Goal: Register for event/course

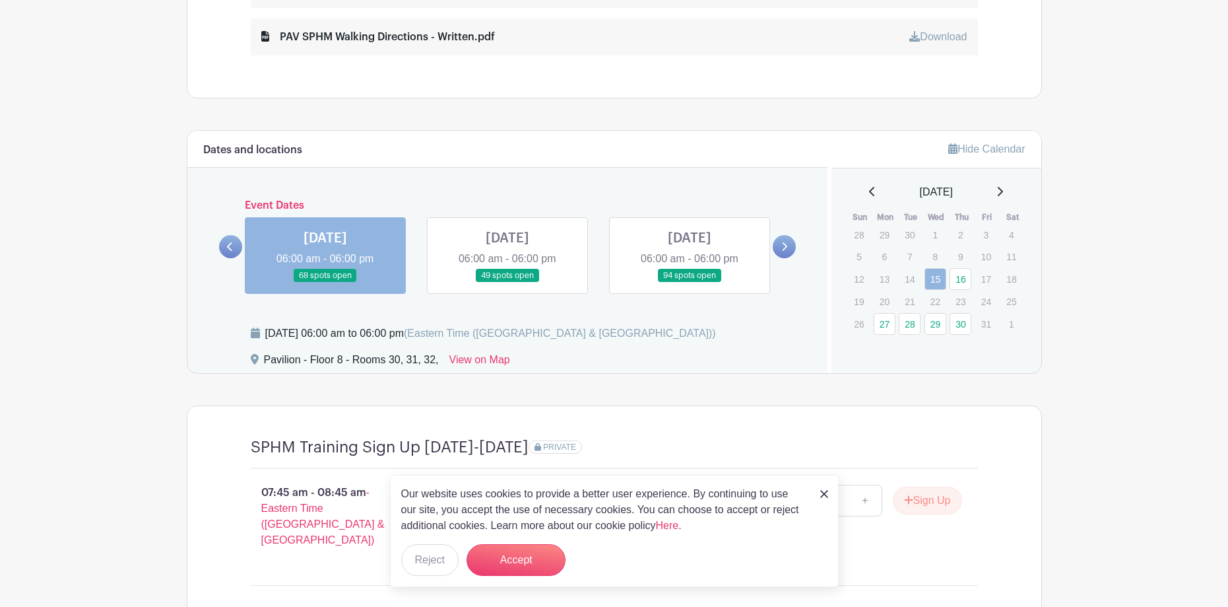
scroll to position [924, 0]
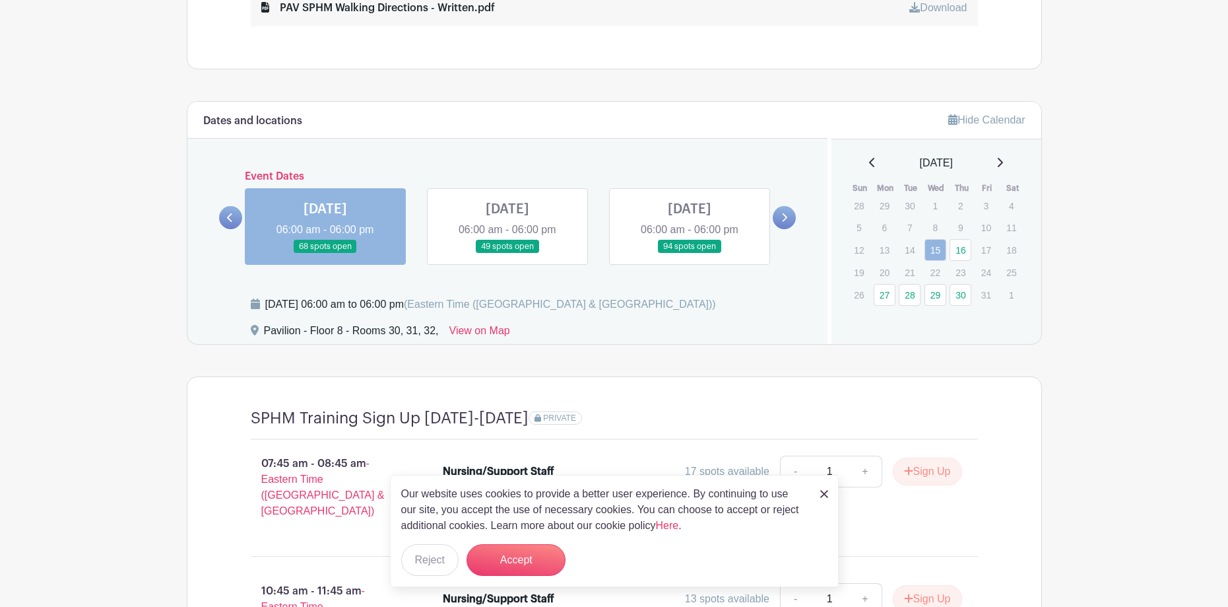
click at [782, 218] on icon at bounding box center [784, 218] width 6 height 10
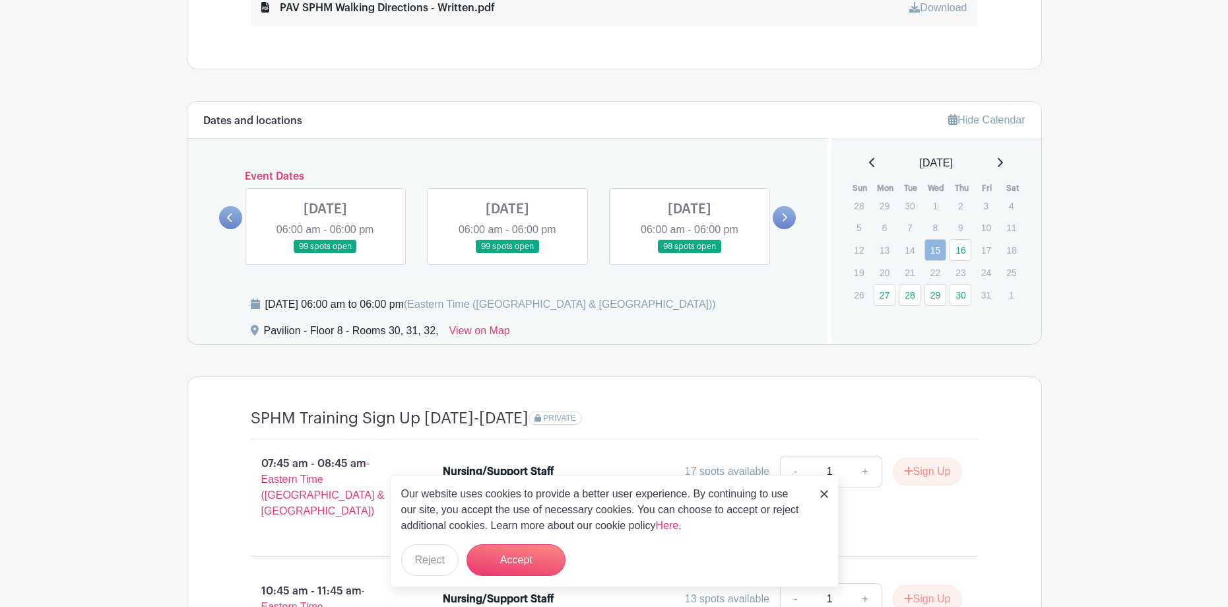
click at [508, 253] on link at bounding box center [508, 253] width 0 height 0
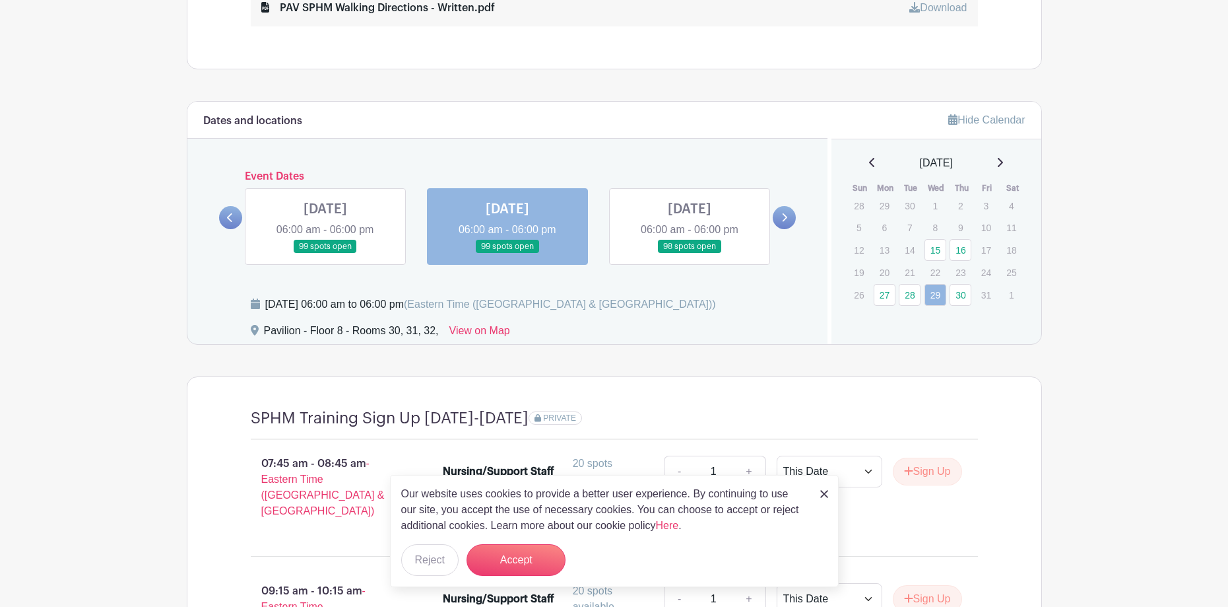
click at [508, 253] on link at bounding box center [508, 253] width 0 height 0
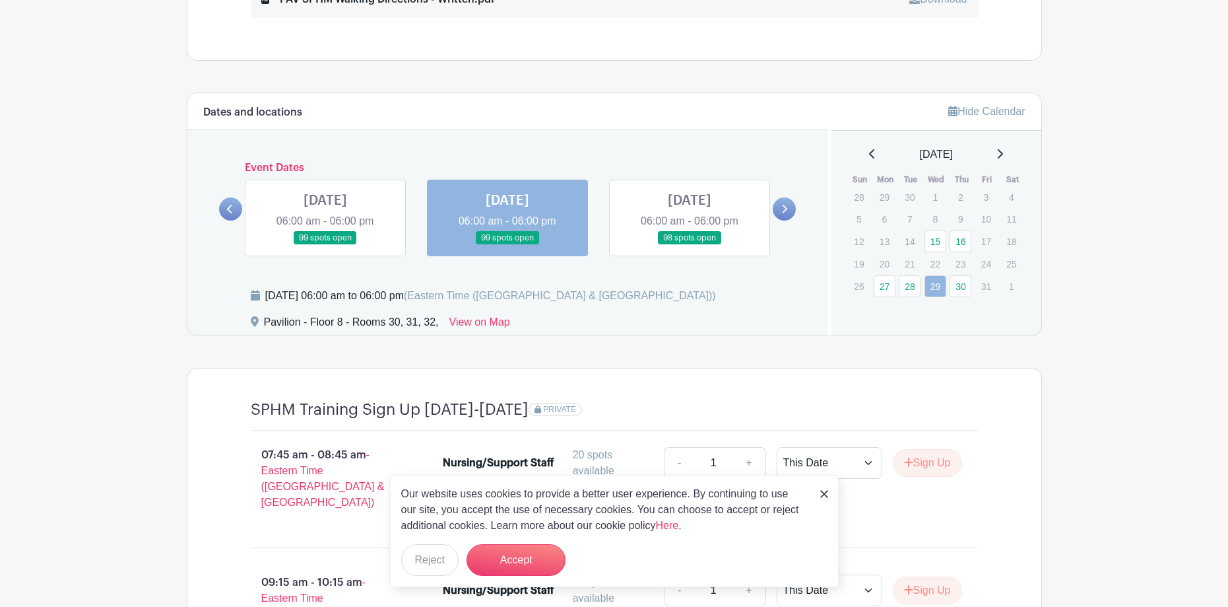
scroll to position [1254, 0]
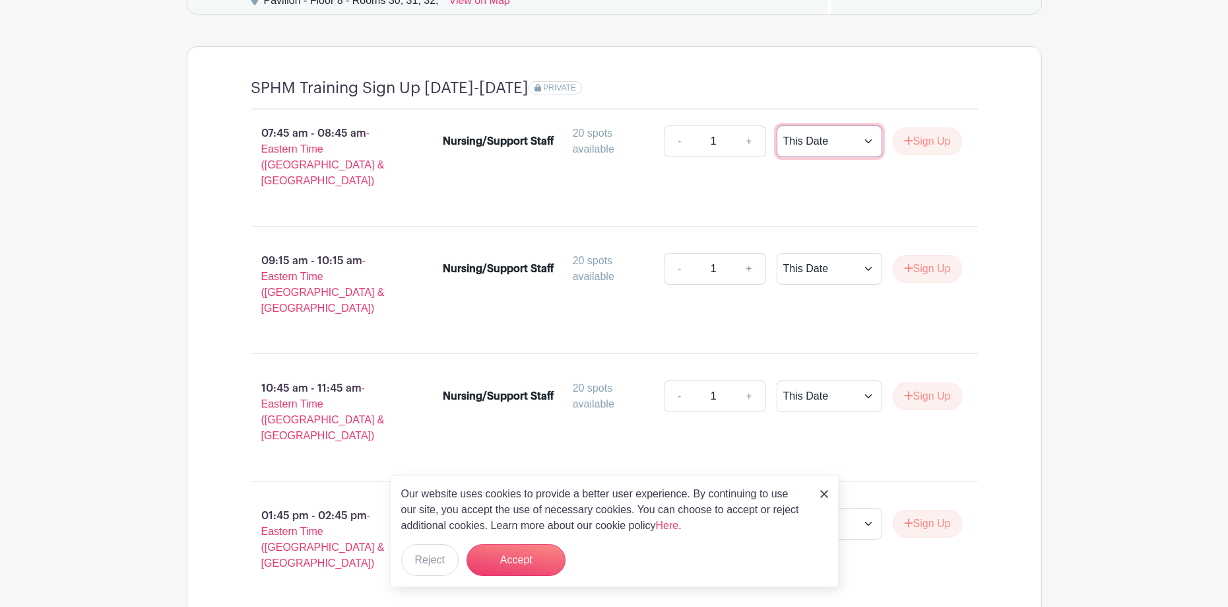
click at [857, 141] on select "This Date Select Dates" at bounding box center [830, 141] width 106 height 32
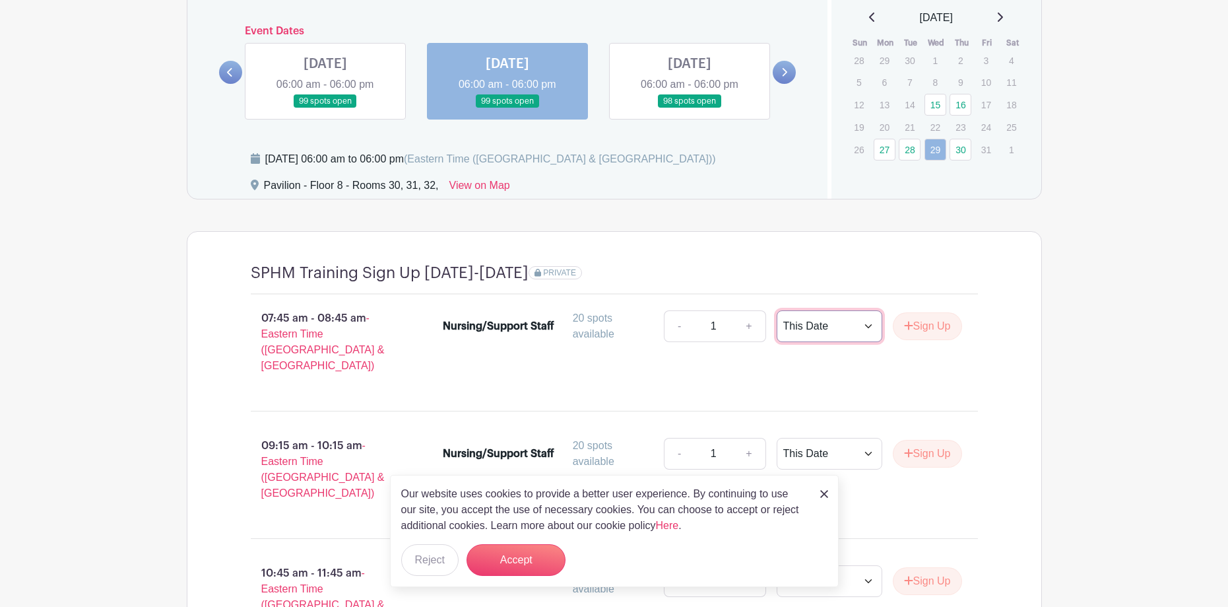
scroll to position [1056, 0]
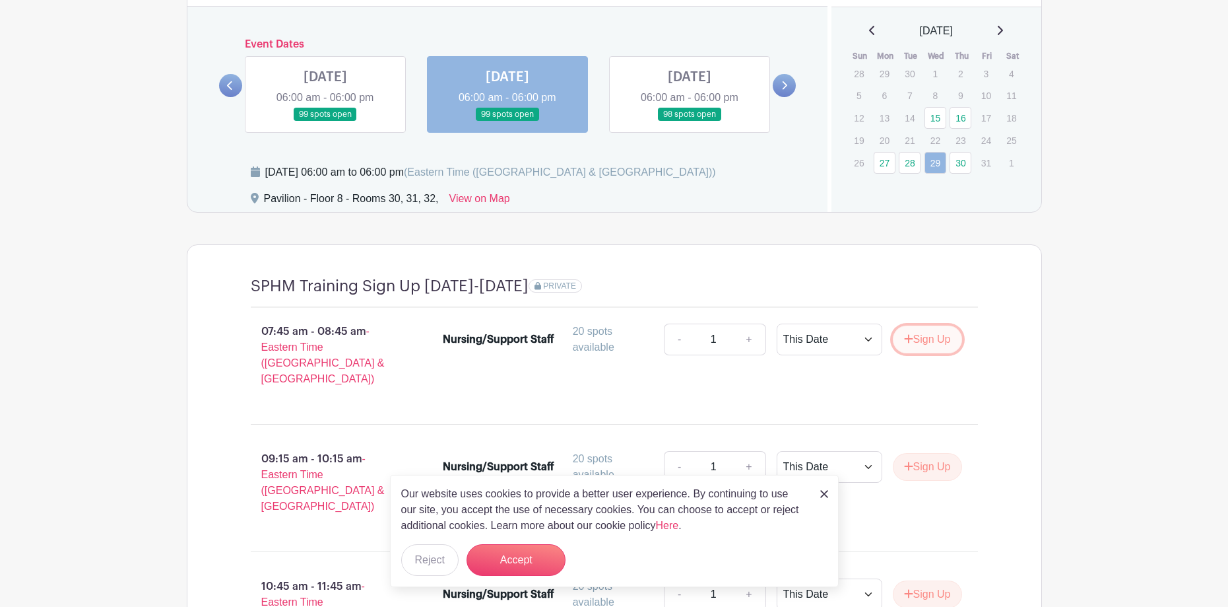
click at [929, 338] on button "Sign Up" at bounding box center [927, 339] width 69 height 28
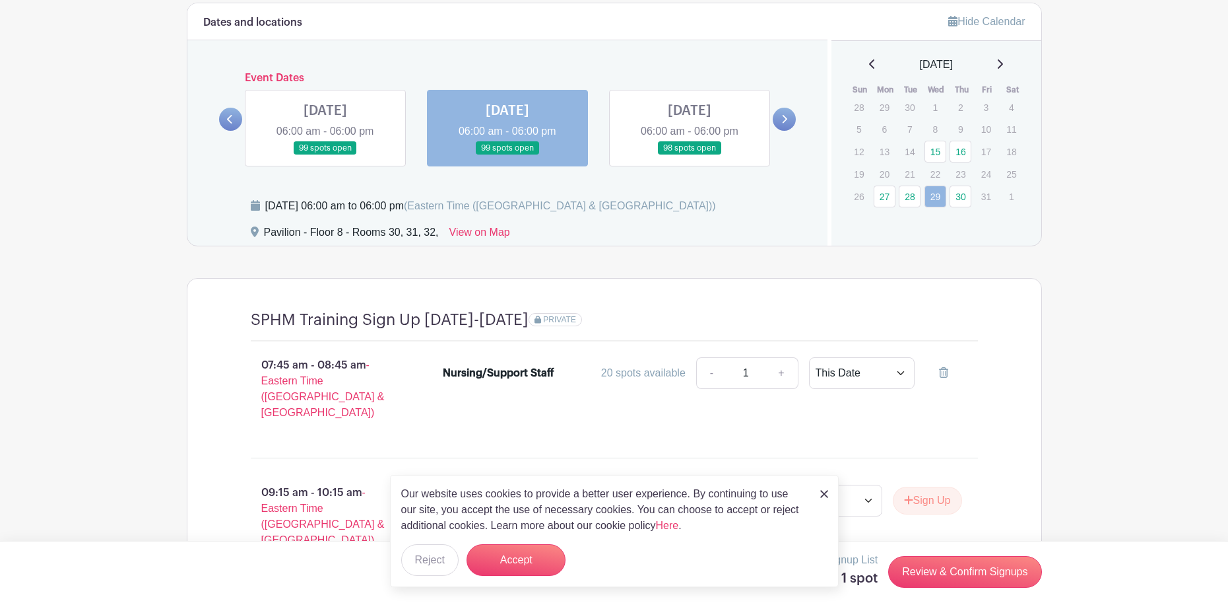
scroll to position [990, 0]
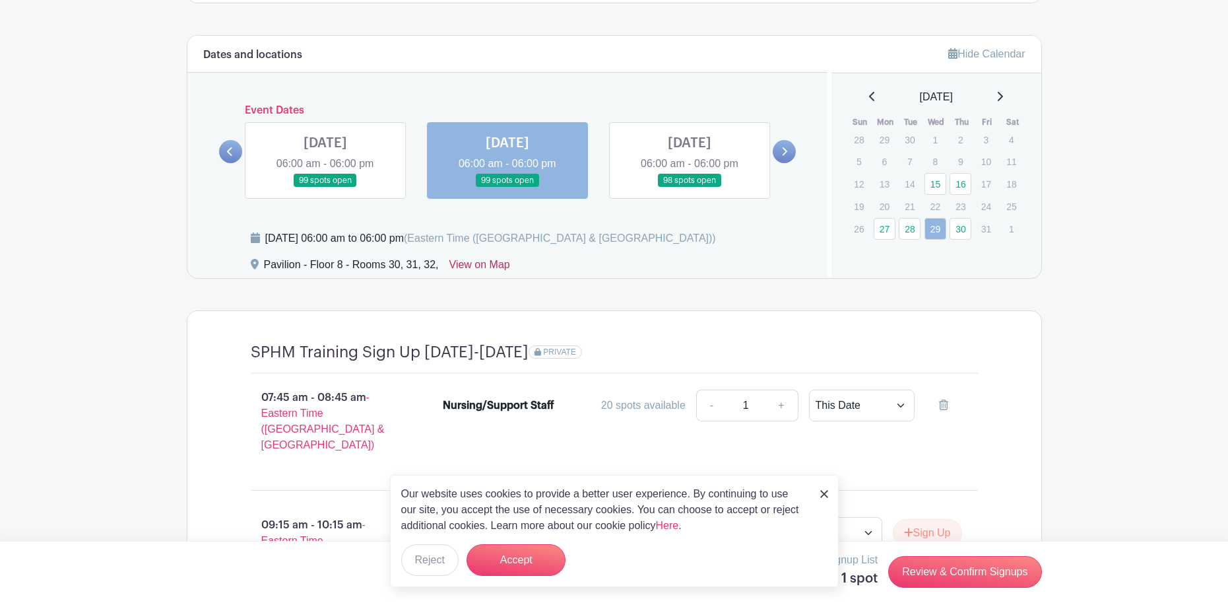
click at [474, 267] on link "View on Map" at bounding box center [479, 267] width 61 height 21
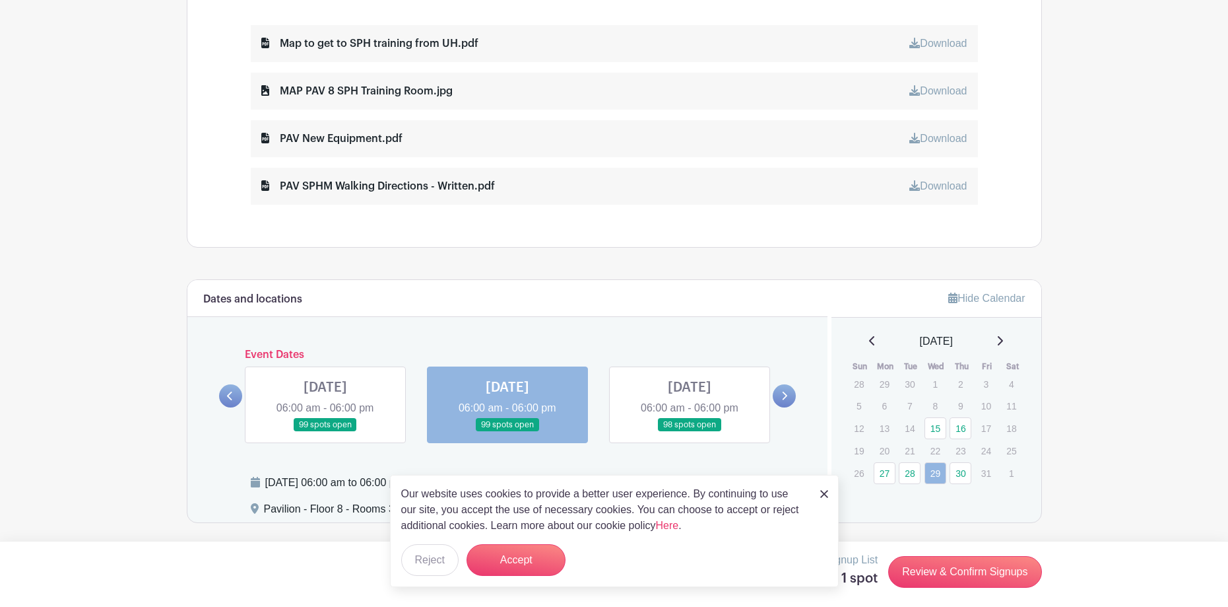
scroll to position [528, 0]
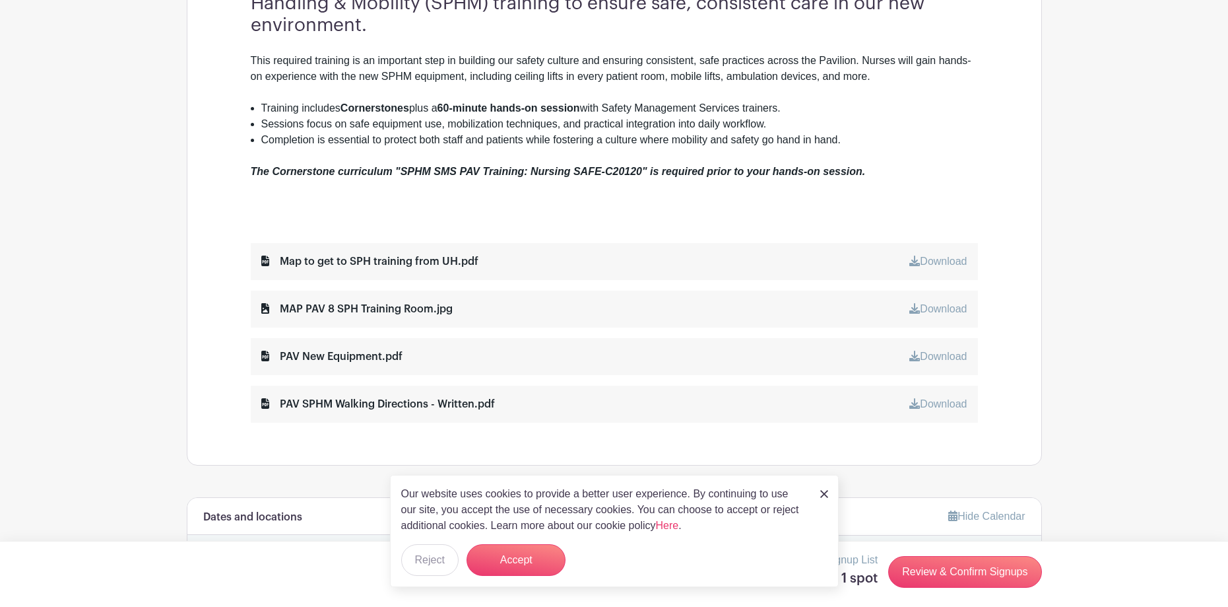
click at [943, 265] on link "Download" at bounding box center [937, 260] width 57 height 11
click at [935, 306] on link "Download" at bounding box center [937, 308] width 57 height 11
click at [1107, 247] on main "Log In Sign Up for Free SMS Safe Patient Handling Nursing: Pavilion SPHM Traini…" at bounding box center [614, 549] width 1228 height 2154
click at [952, 308] on link "Download" at bounding box center [937, 308] width 57 height 11
click at [1148, 247] on main "Log In Sign Up for Free SMS Safe Patient Handling Nursing: Pavilion SPHM Traini…" at bounding box center [614, 549] width 1228 height 2154
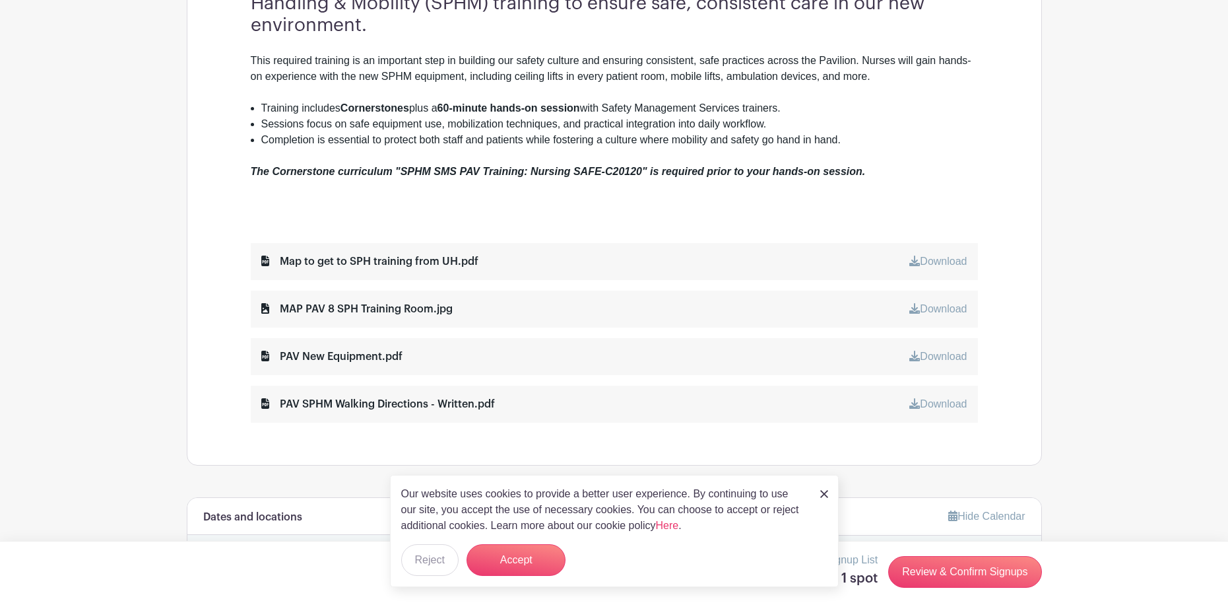
click at [938, 356] on link "Download" at bounding box center [937, 355] width 57 height 11
click at [931, 402] on link "Download" at bounding box center [937, 403] width 57 height 11
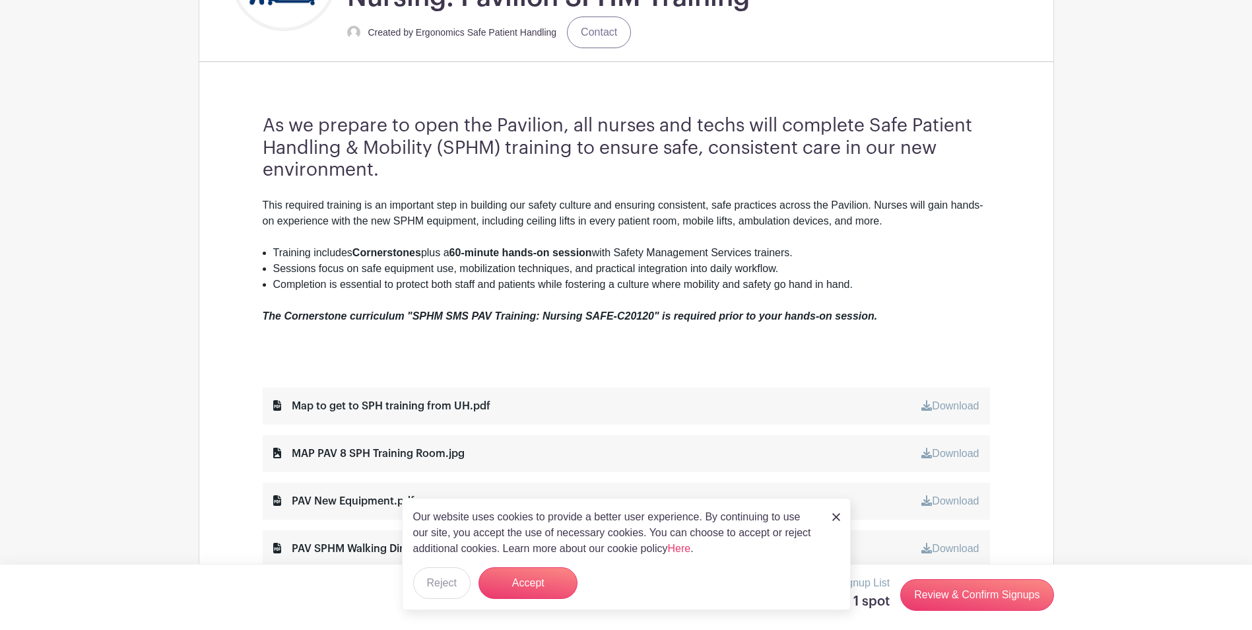
scroll to position [350, 0]
